Goal: Transaction & Acquisition: Obtain resource

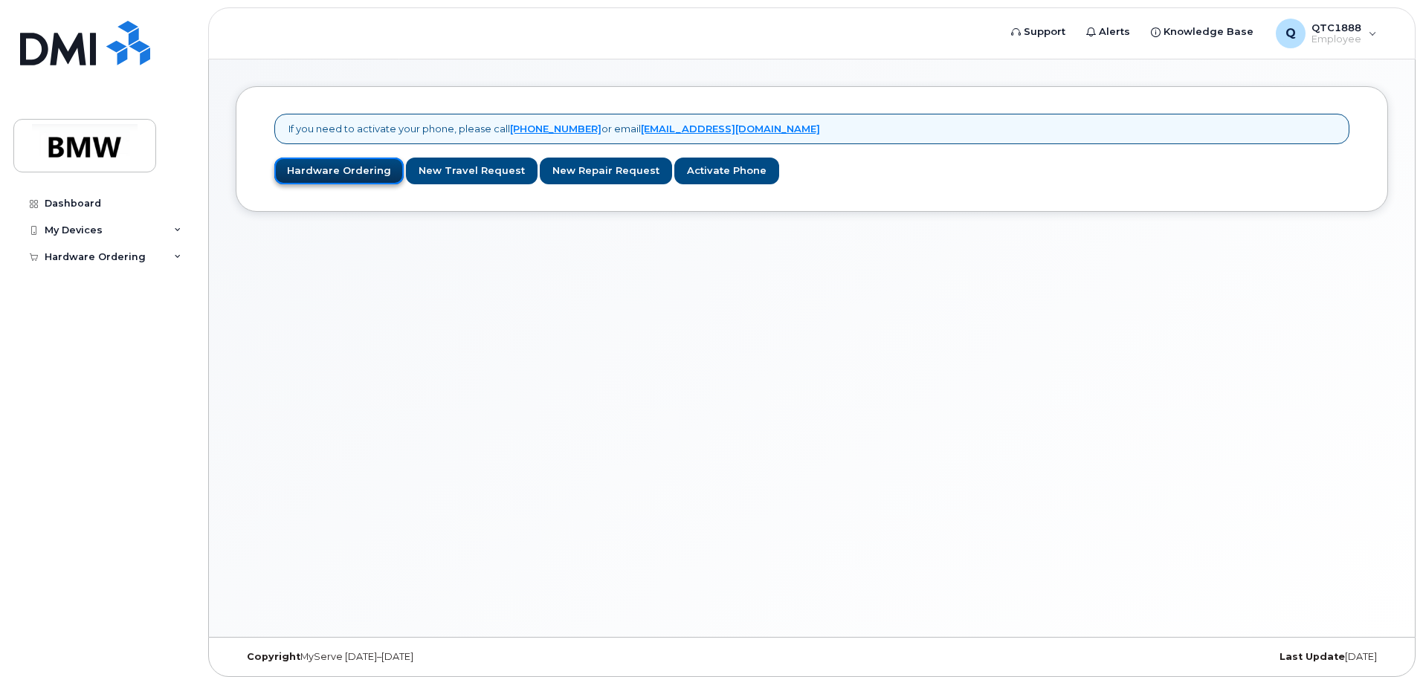
click at [340, 170] on link "Hardware Ordering" at bounding box center [338, 172] width 129 height 28
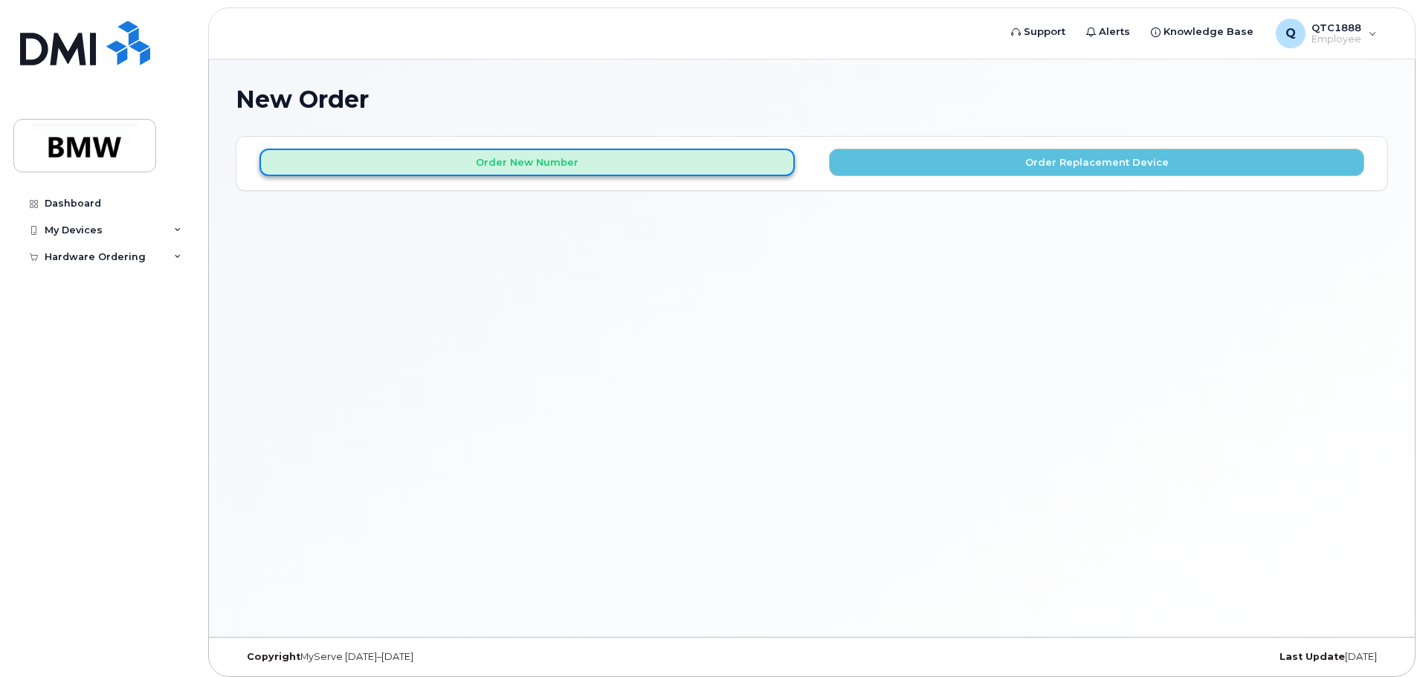
click at [449, 161] on button "Order New Number" at bounding box center [526, 163] width 535 height 28
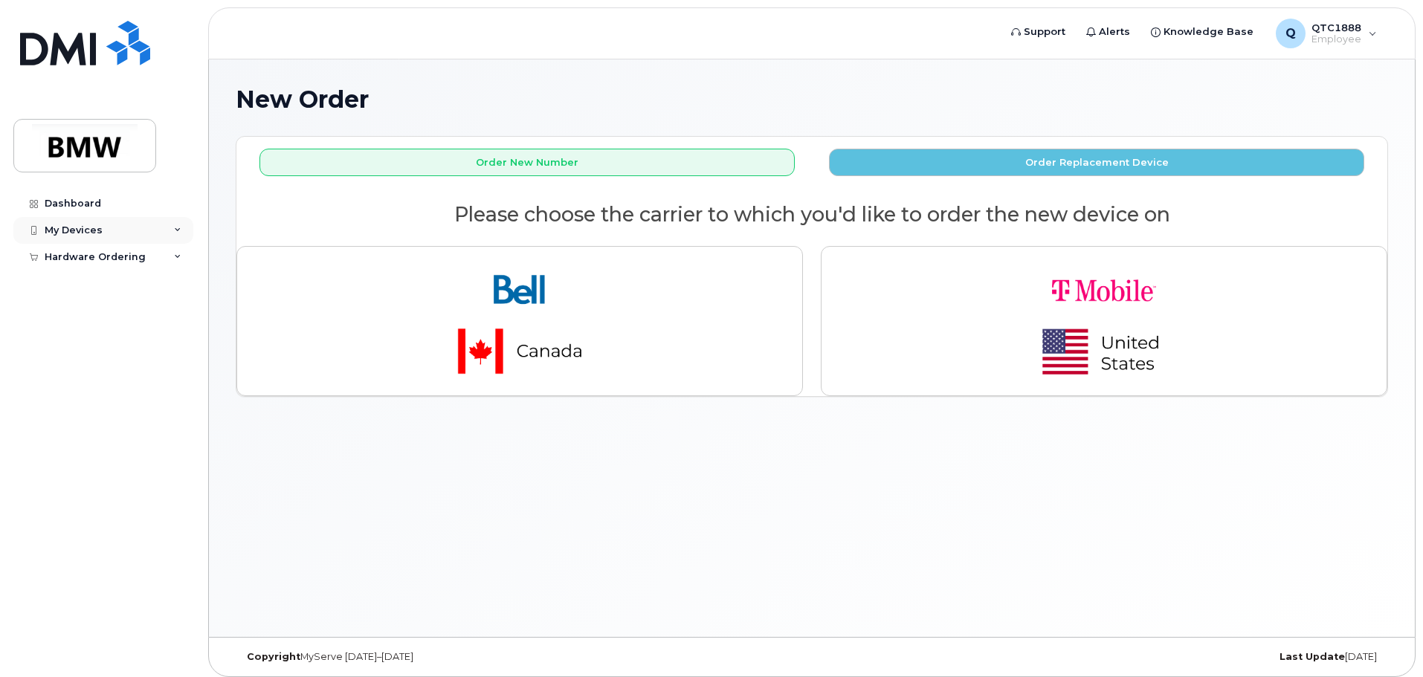
click at [164, 230] on div "My Devices" at bounding box center [103, 230] width 180 height 27
click at [173, 230] on div "My Devices" at bounding box center [103, 230] width 180 height 27
